Goal: Task Accomplishment & Management: Manage account settings

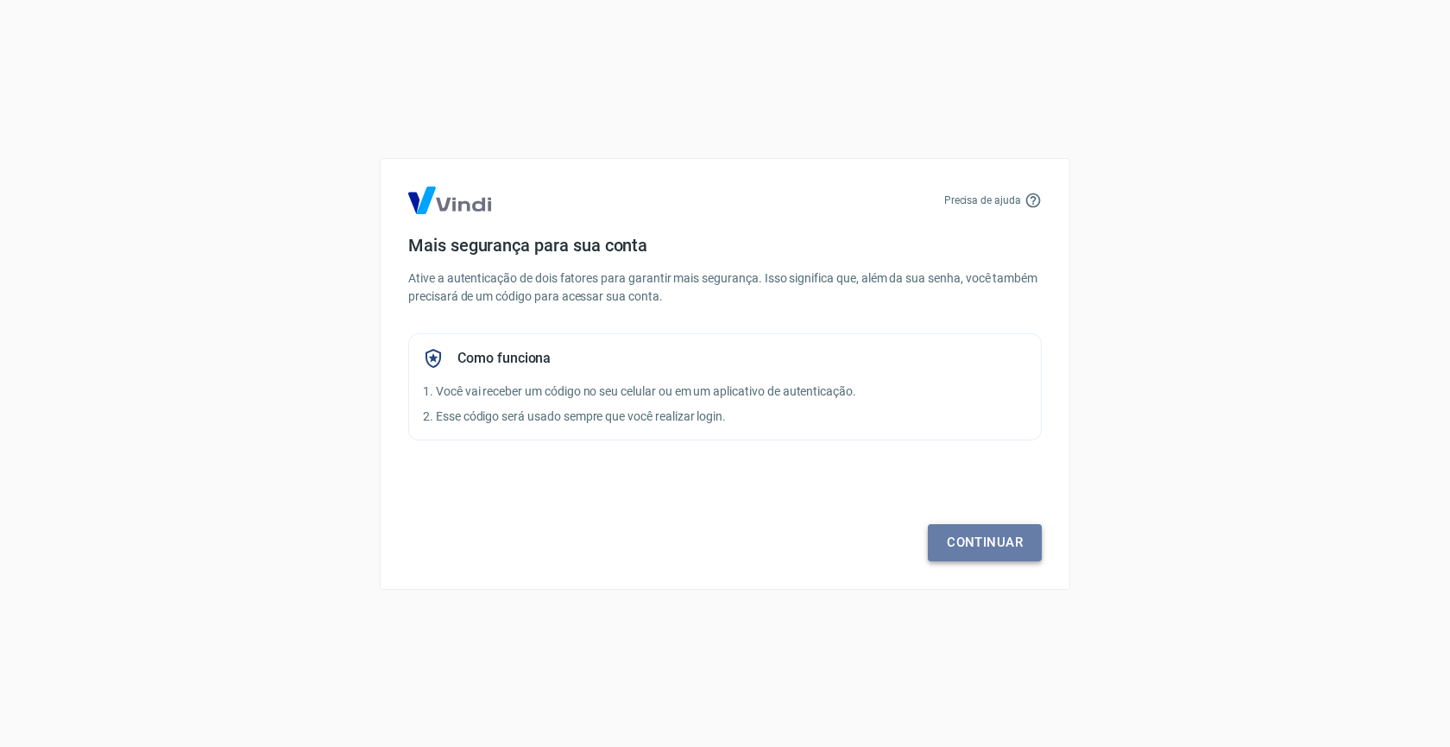
click at [965, 543] on link "Continuar" at bounding box center [985, 542] width 114 height 36
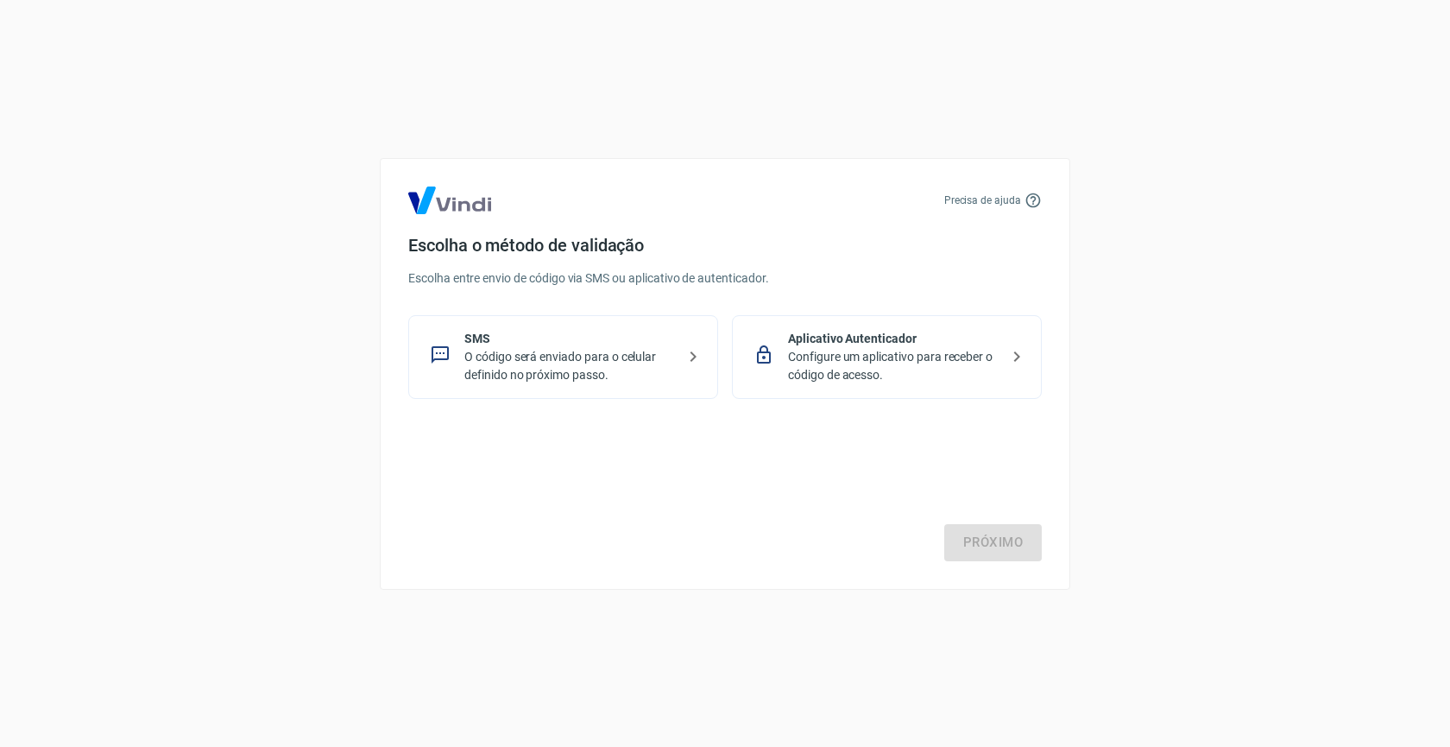
click at [909, 360] on p "Configure um aplicativo para receber o código de acesso." at bounding box center [893, 366] width 211 height 36
click at [1011, 536] on link "Próximo" at bounding box center [993, 542] width 98 height 36
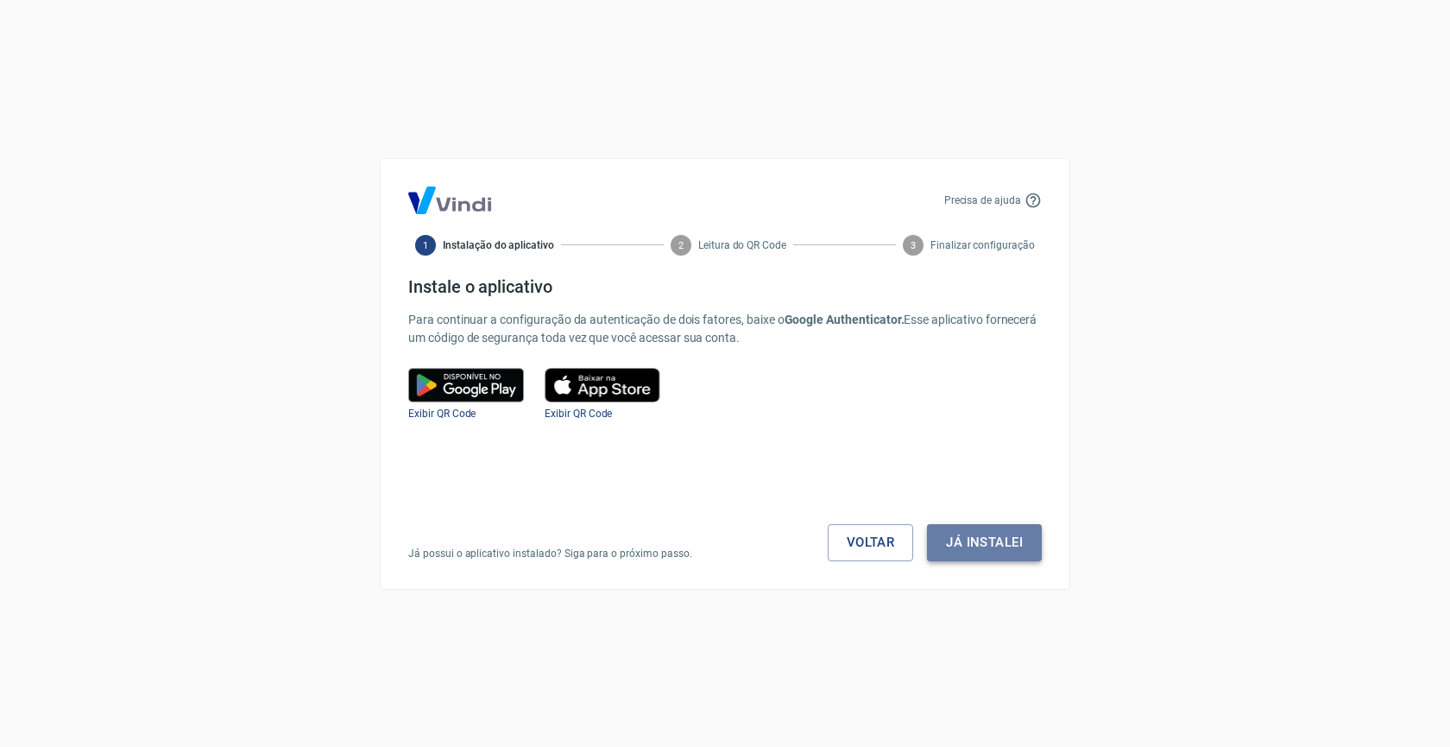
click at [1002, 540] on button "Já instalei" at bounding box center [984, 542] width 115 height 36
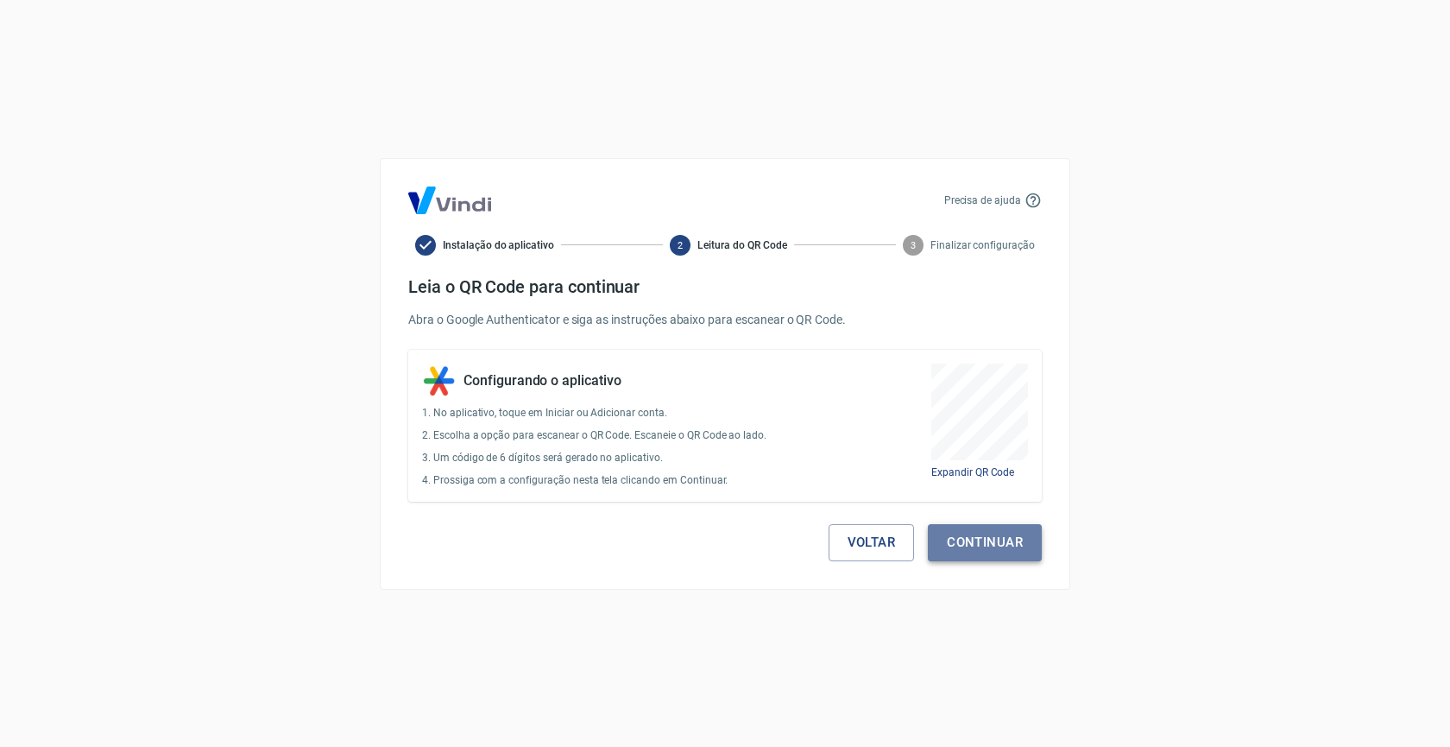
click at [986, 539] on button "Continuar" at bounding box center [985, 542] width 114 height 36
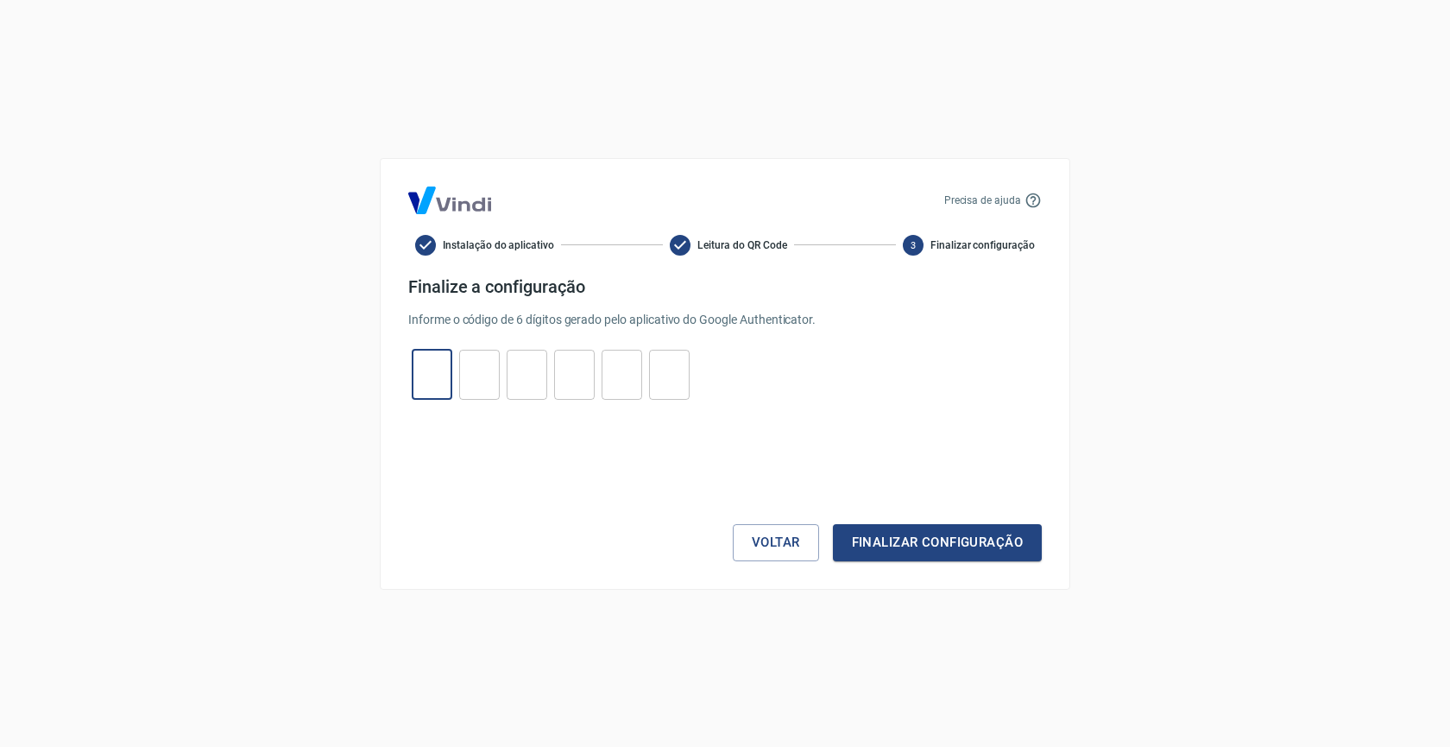
click at [434, 382] on input "tel" at bounding box center [432, 374] width 41 height 37
type input "4"
type input "0"
type input "8"
type input "4"
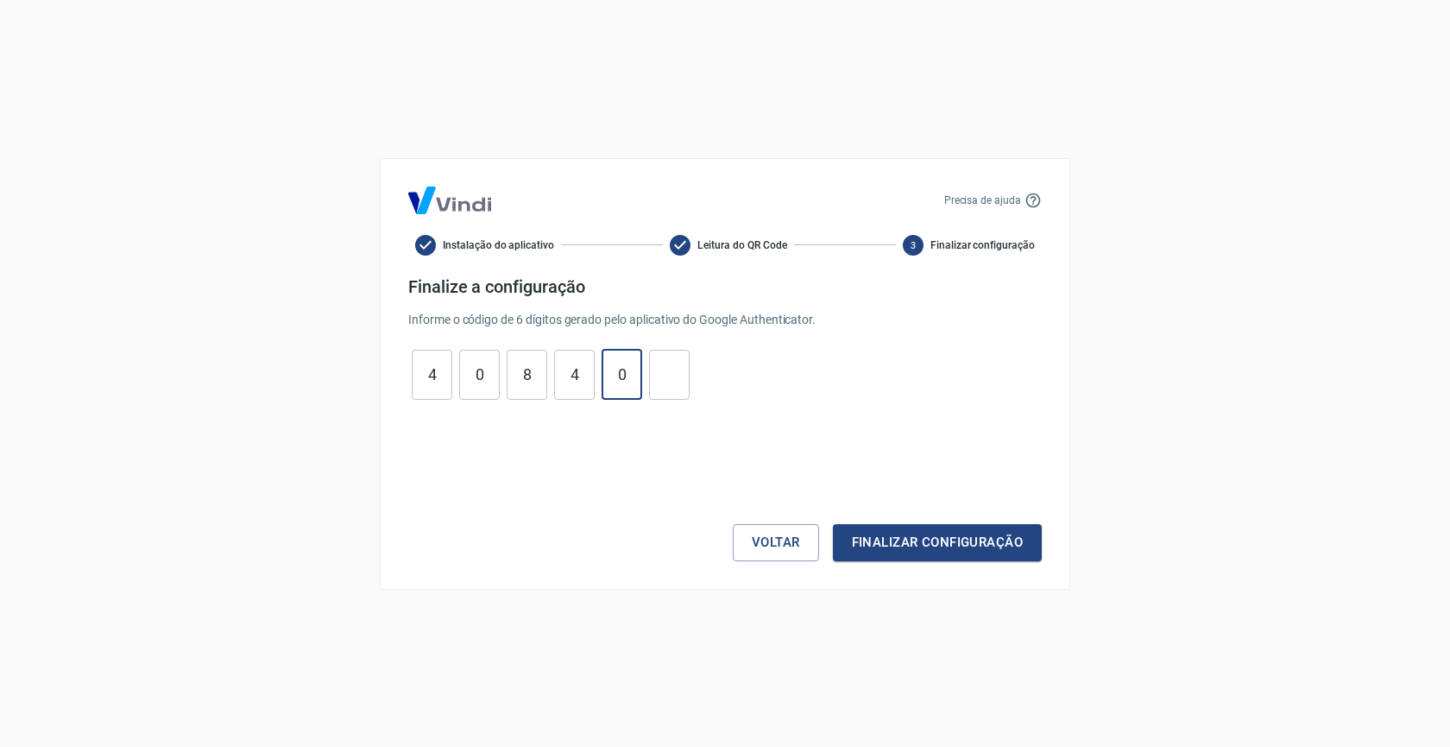
type input "0"
click at [885, 551] on button "Finalizar configuração" at bounding box center [937, 542] width 209 height 36
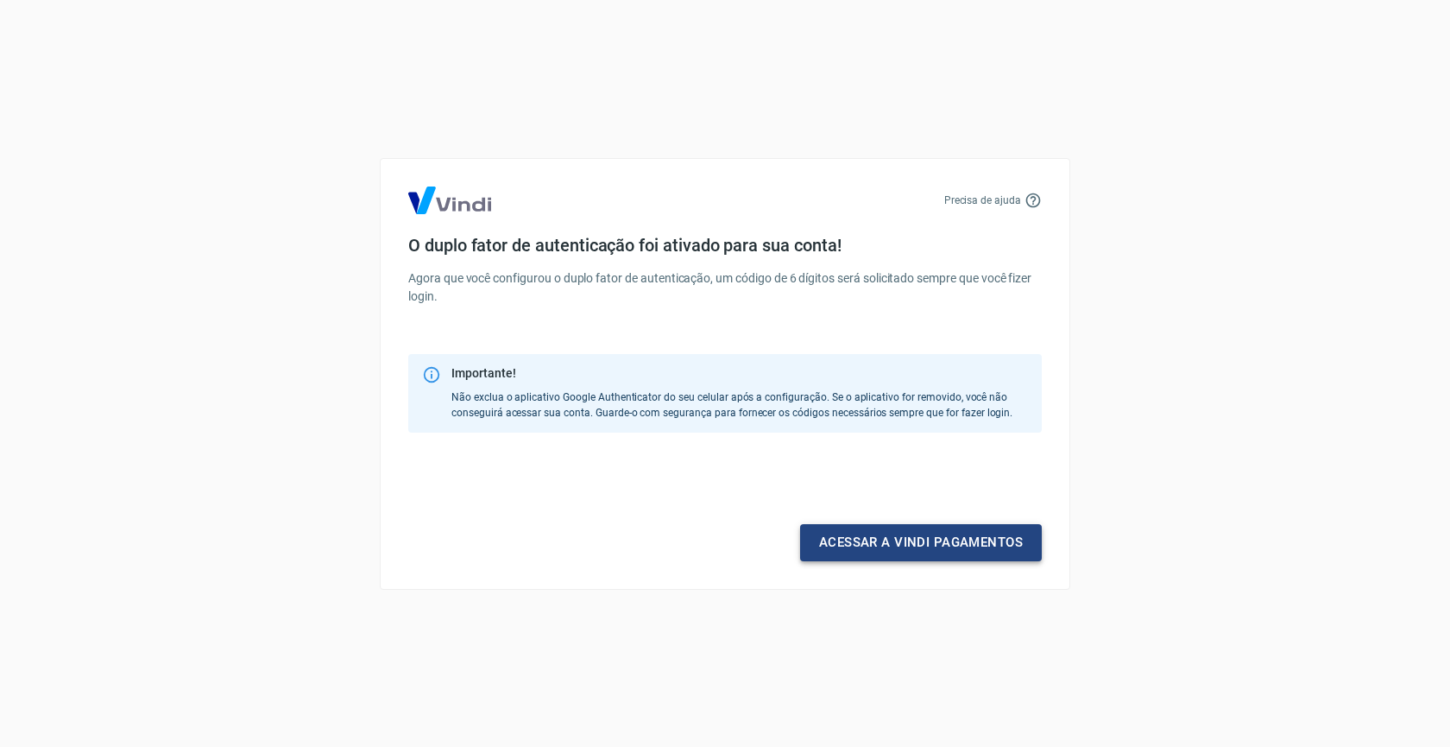
click at [936, 542] on link "Acessar a Vindi pagamentos" at bounding box center [921, 542] width 242 height 36
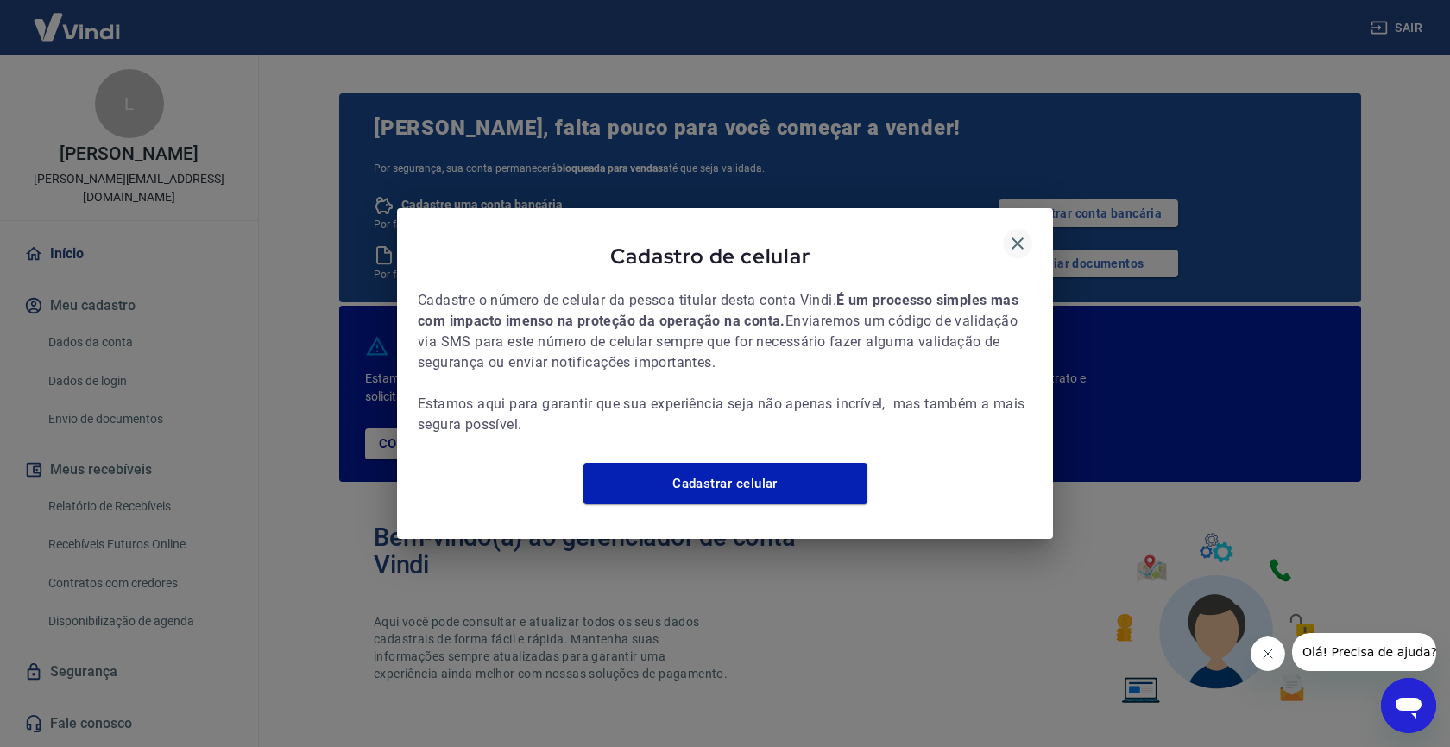
click at [1021, 237] on icon "button" at bounding box center [1017, 243] width 12 height 12
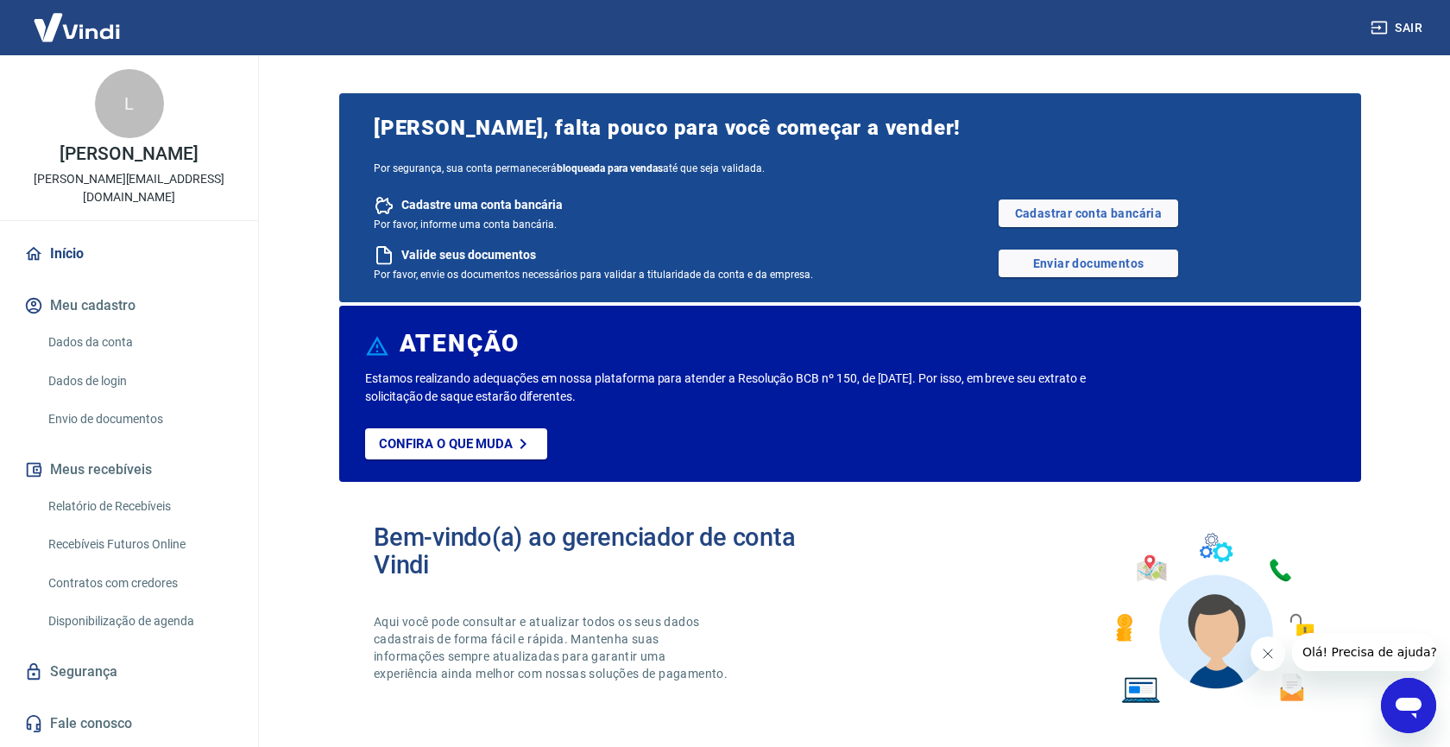
click at [1400, 28] on button "Sair" at bounding box center [1398, 28] width 62 height 32
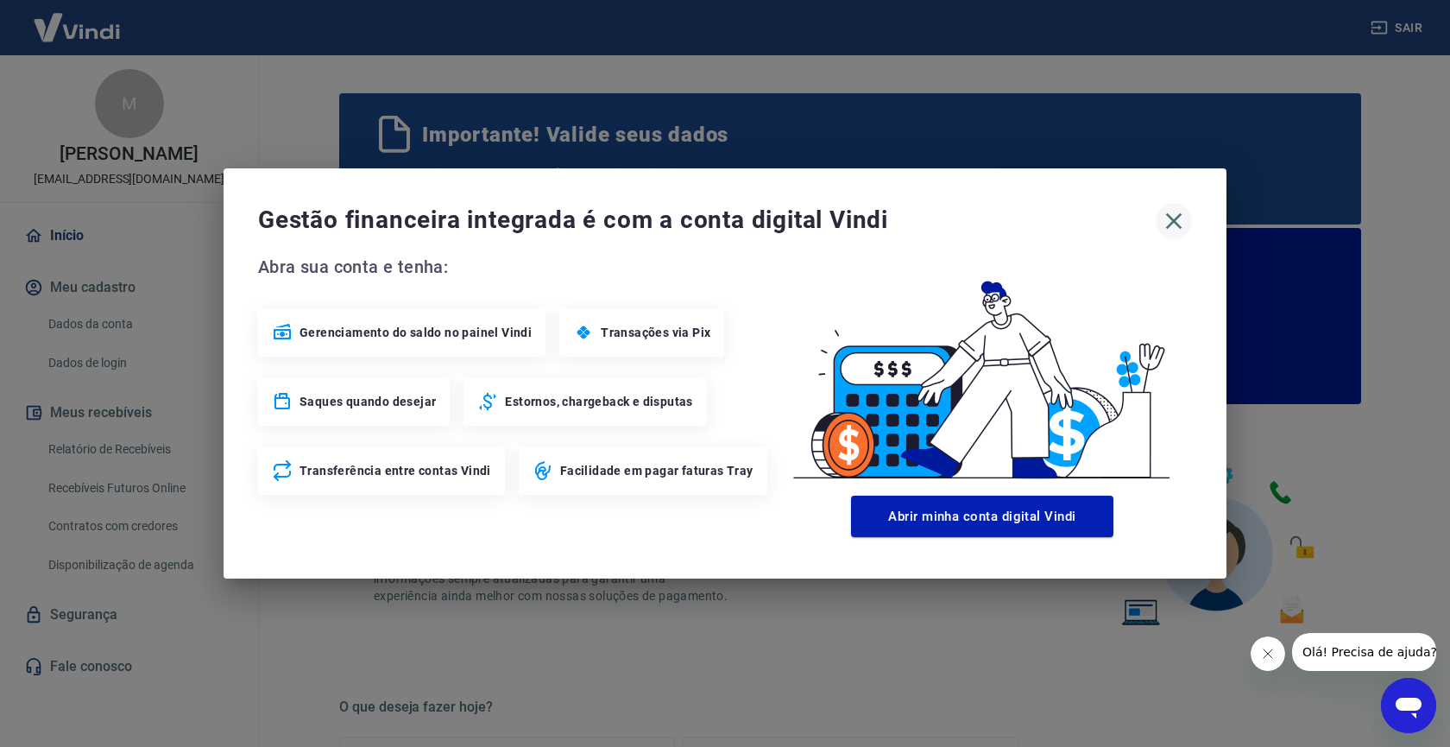
click at [1180, 217] on icon "button" at bounding box center [1174, 221] width 28 height 28
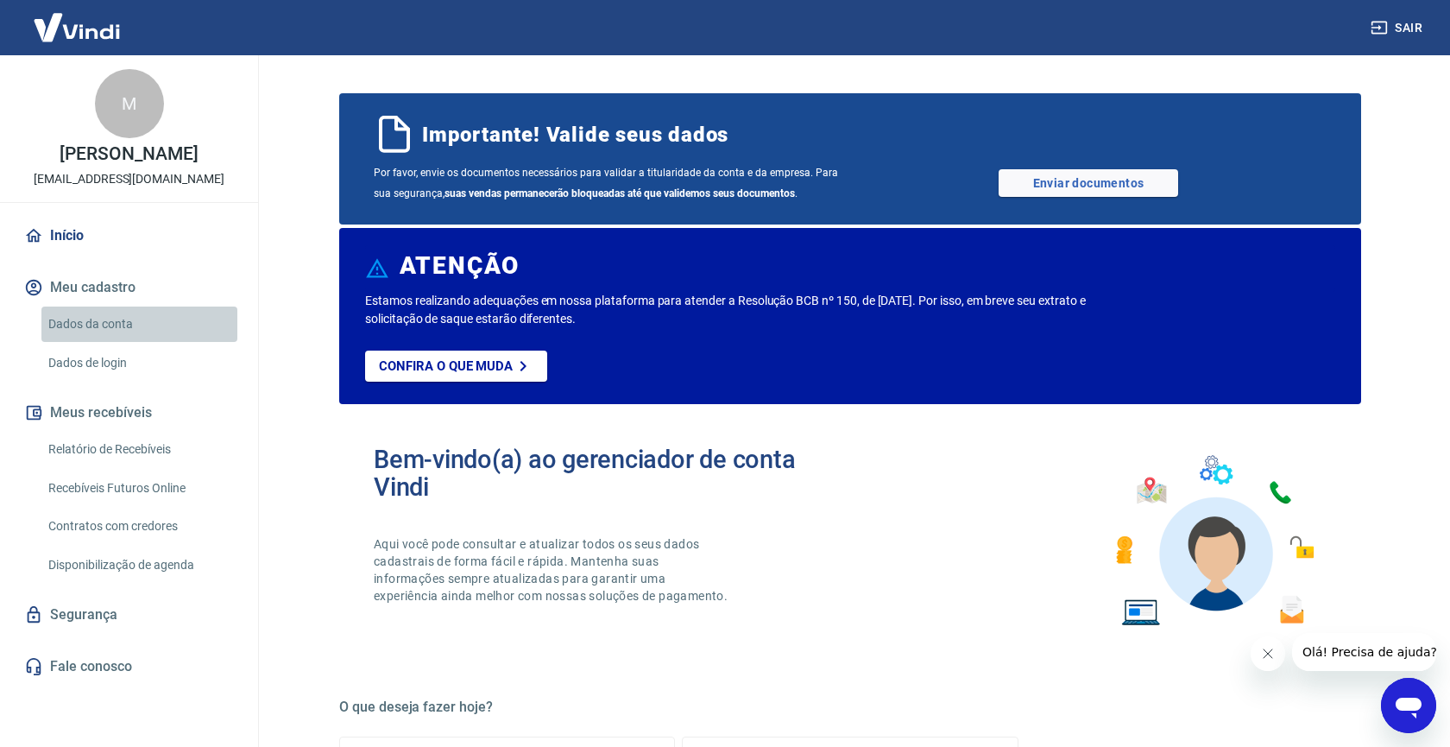
click at [110, 342] on link "Dados da conta" at bounding box center [139, 323] width 196 height 35
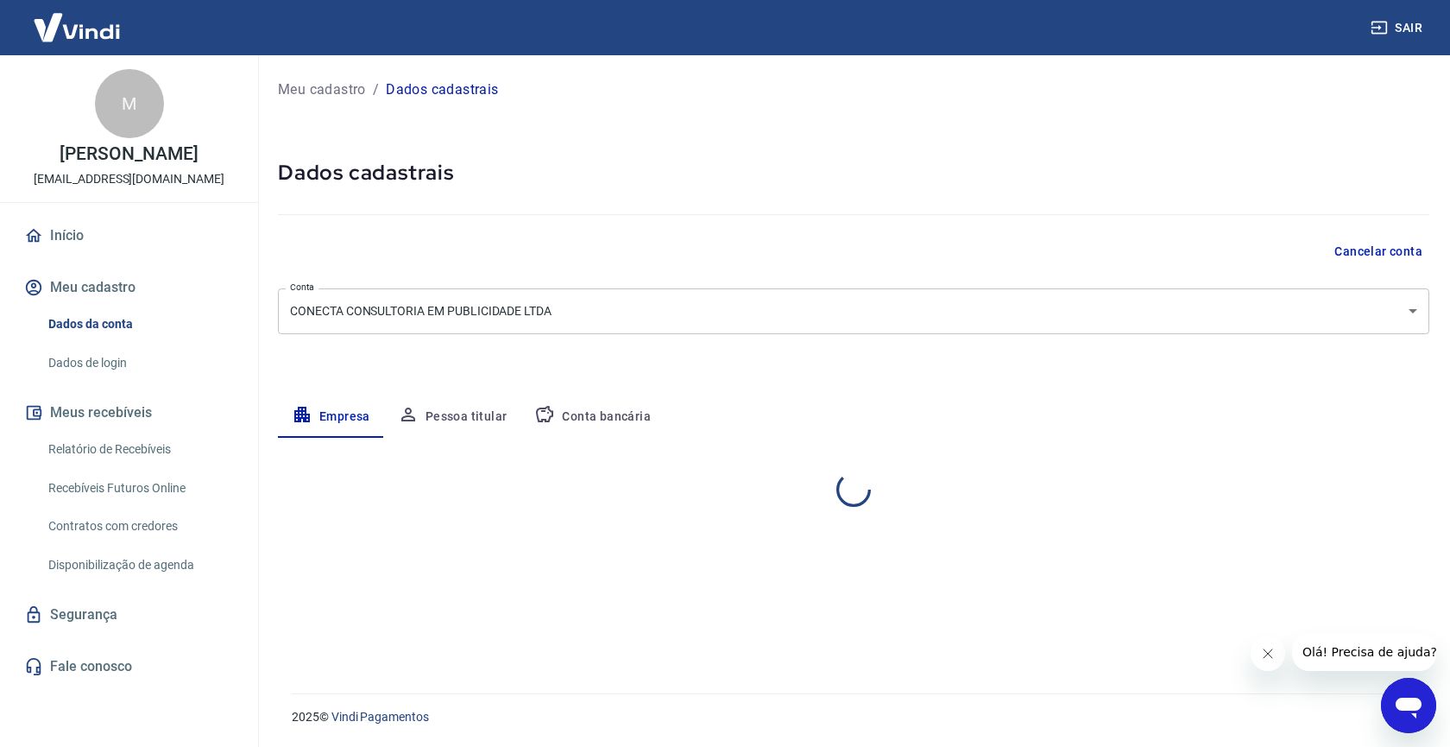
select select "PR"
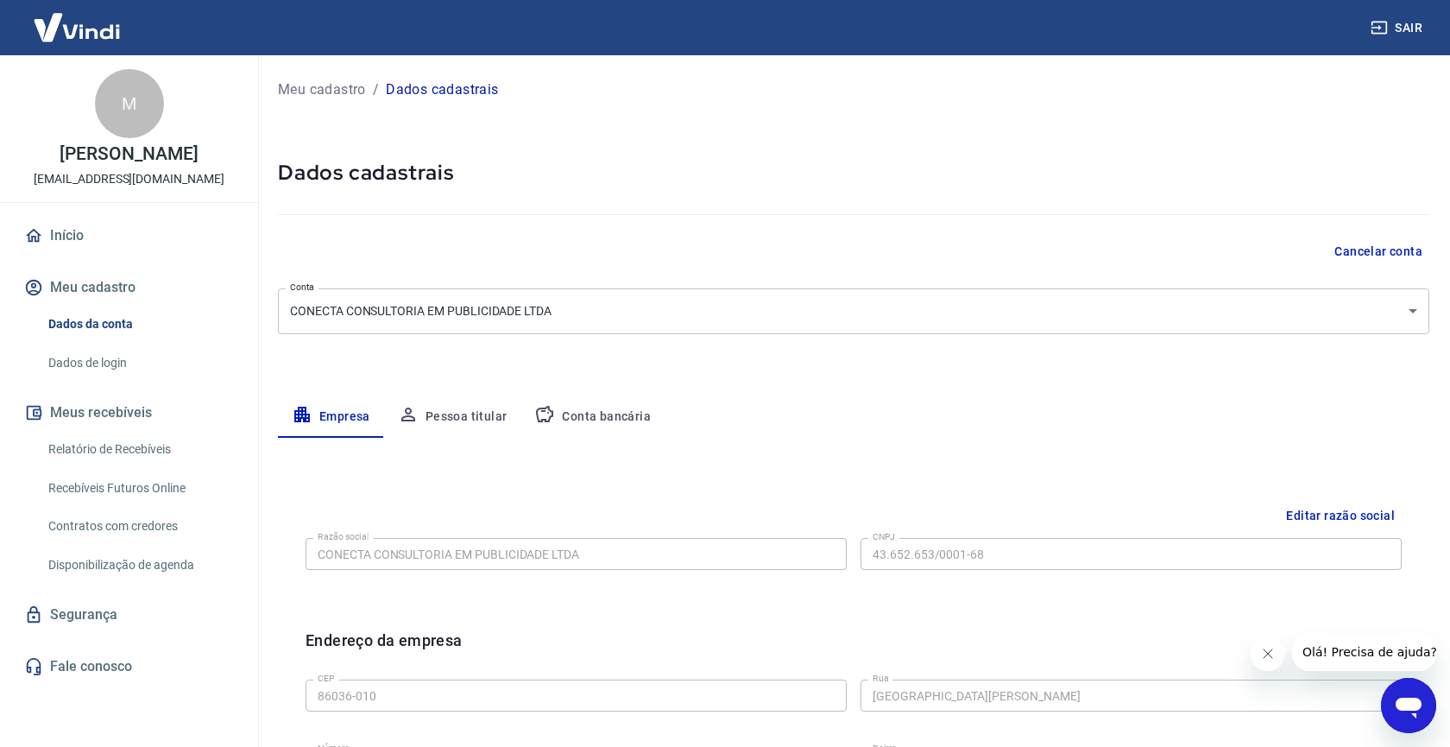
drag, startPoint x: 211, startPoint y: 194, endPoint x: 236, endPoint y: 205, distance: 27.1
click at [236, 202] on div "M [PERSON_NAME] [PERSON_NAME] [EMAIL_ADDRESS][DOMAIN_NAME]" at bounding box center [129, 128] width 258 height 147
drag, startPoint x: 237, startPoint y: 199, endPoint x: 262, endPoint y: 211, distance: 27.4
click at [229, 198] on div "M [PERSON_NAME] [PERSON_NAME] [EMAIL_ADDRESS][DOMAIN_NAME]" at bounding box center [129, 128] width 258 height 147
copy div "[EMAIL_ADDRESS][DOMAIN_NAME]"
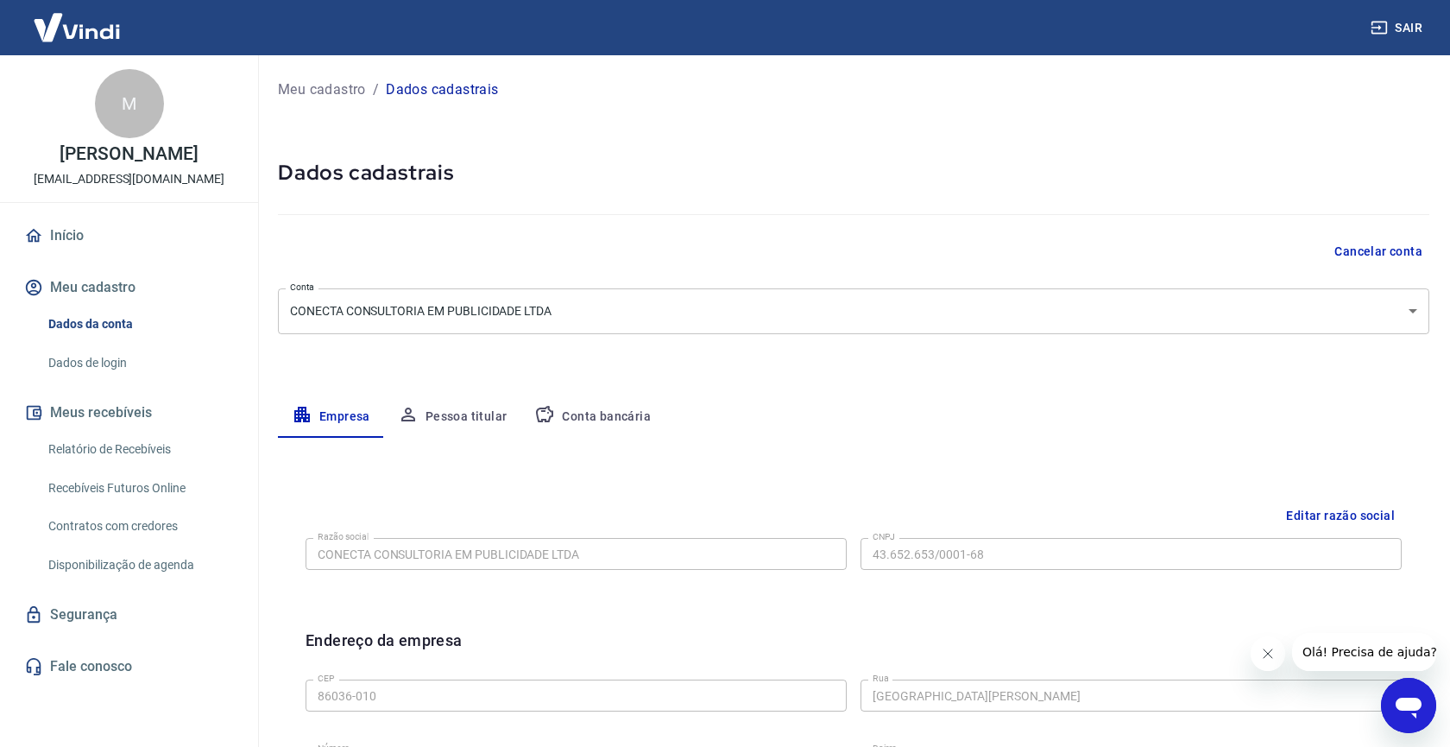
click at [477, 419] on button "Pessoa titular" at bounding box center [452, 416] width 137 height 41
